Goal: Find specific page/section: Find specific page/section

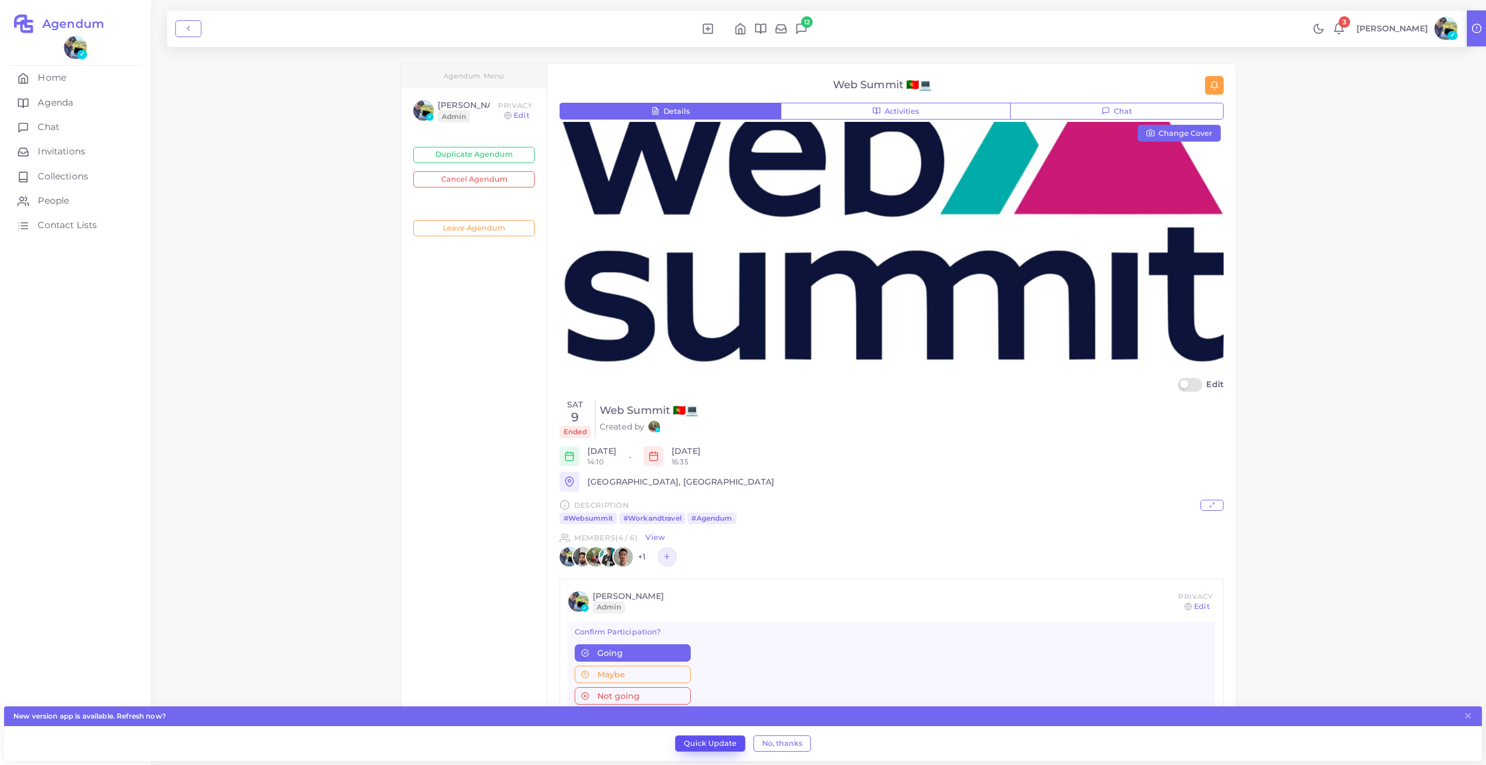
click at [714, 738] on button "Quick Update" at bounding box center [710, 743] width 70 height 16
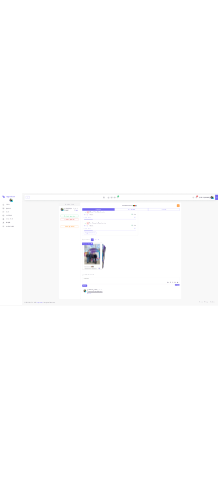
scroll to position [1357, 0]
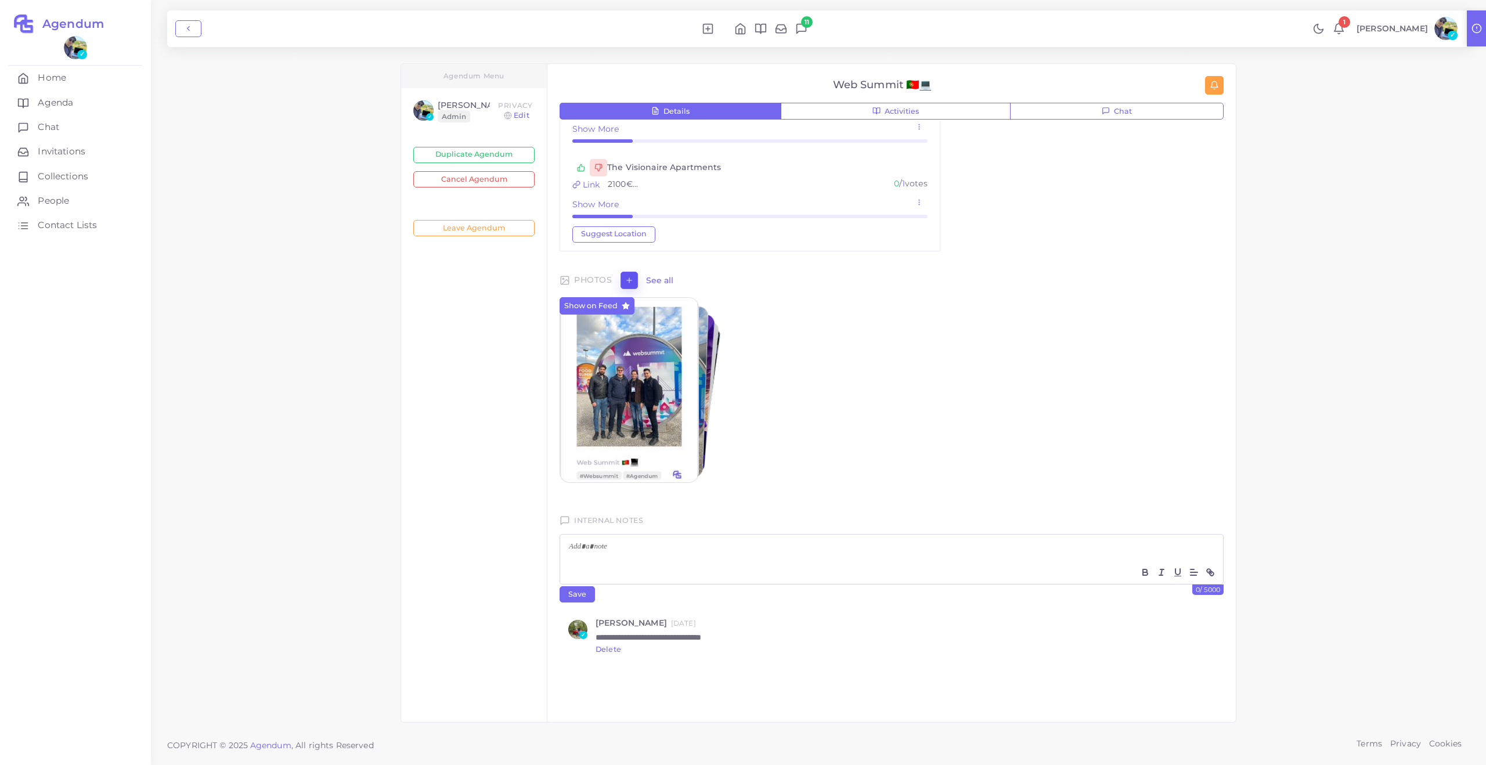
click at [625, 280] on icon "button" at bounding box center [629, 280] width 8 height 8
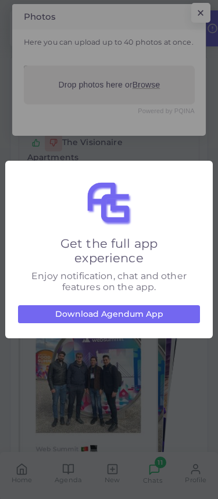
click at [130, 316] on button "Download Agendum App" at bounding box center [109, 314] width 182 height 19
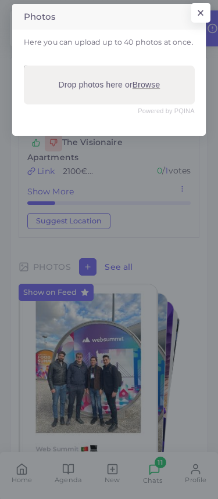
click at [140, 214] on div "Photos × Here you can upload up to 40 photos at once. Powered by PQINA Drop pho…" at bounding box center [109, 247] width 218 height 494
click at [205, 16] on button "×" at bounding box center [198, 16] width 19 height 20
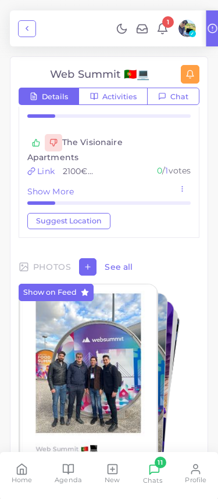
click at [32, 476] on span "Home" at bounding box center [22, 479] width 21 height 9
